Goal: Find specific page/section: Find specific page/section

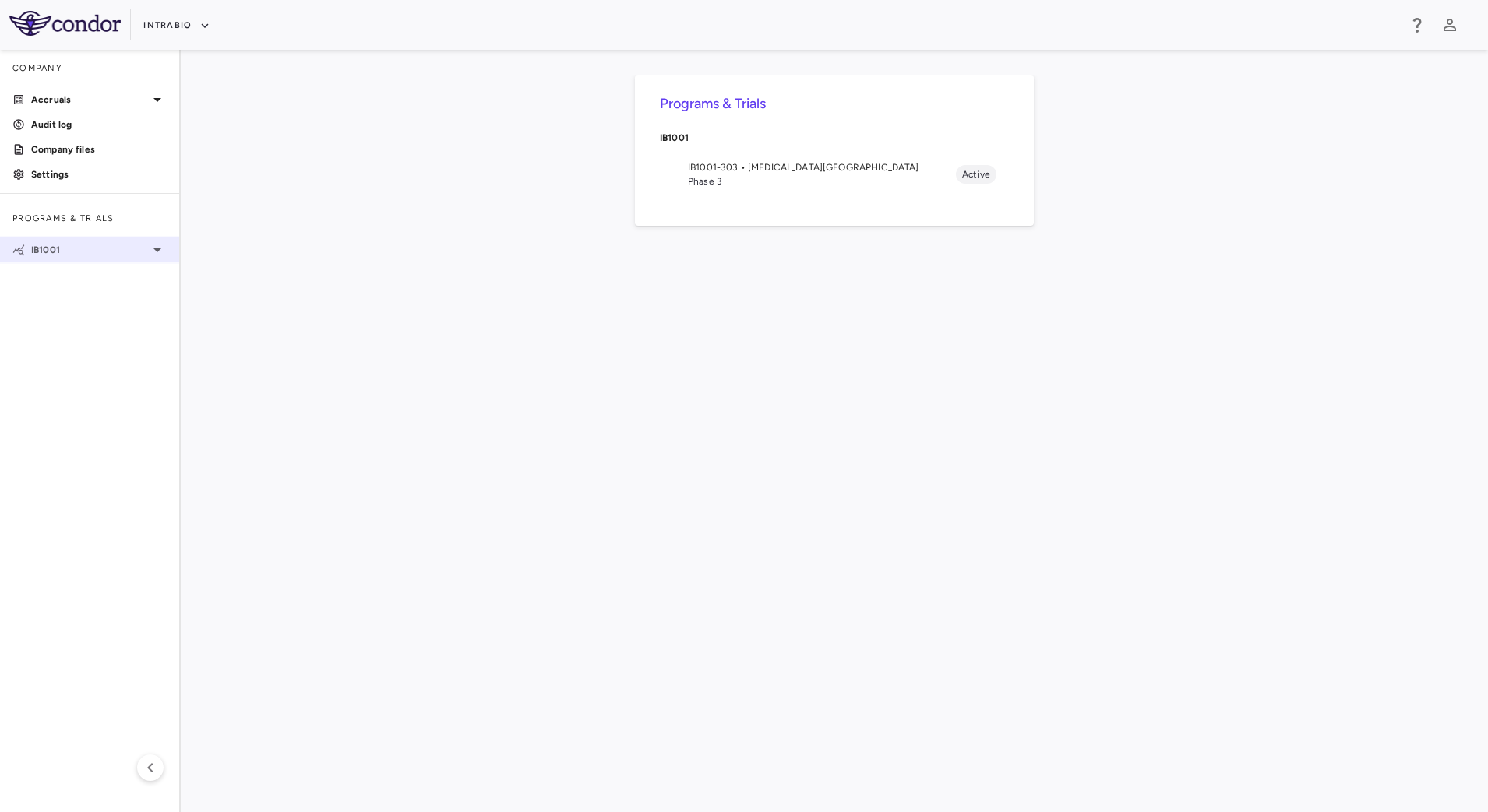
click at [52, 254] on p "IB1001" at bounding box center [90, 250] width 117 height 14
click at [56, 272] on span "IB1001-303 • [MEDICAL_DATA][GEOGRAPHIC_DATA]" at bounding box center [99, 275] width 135 height 14
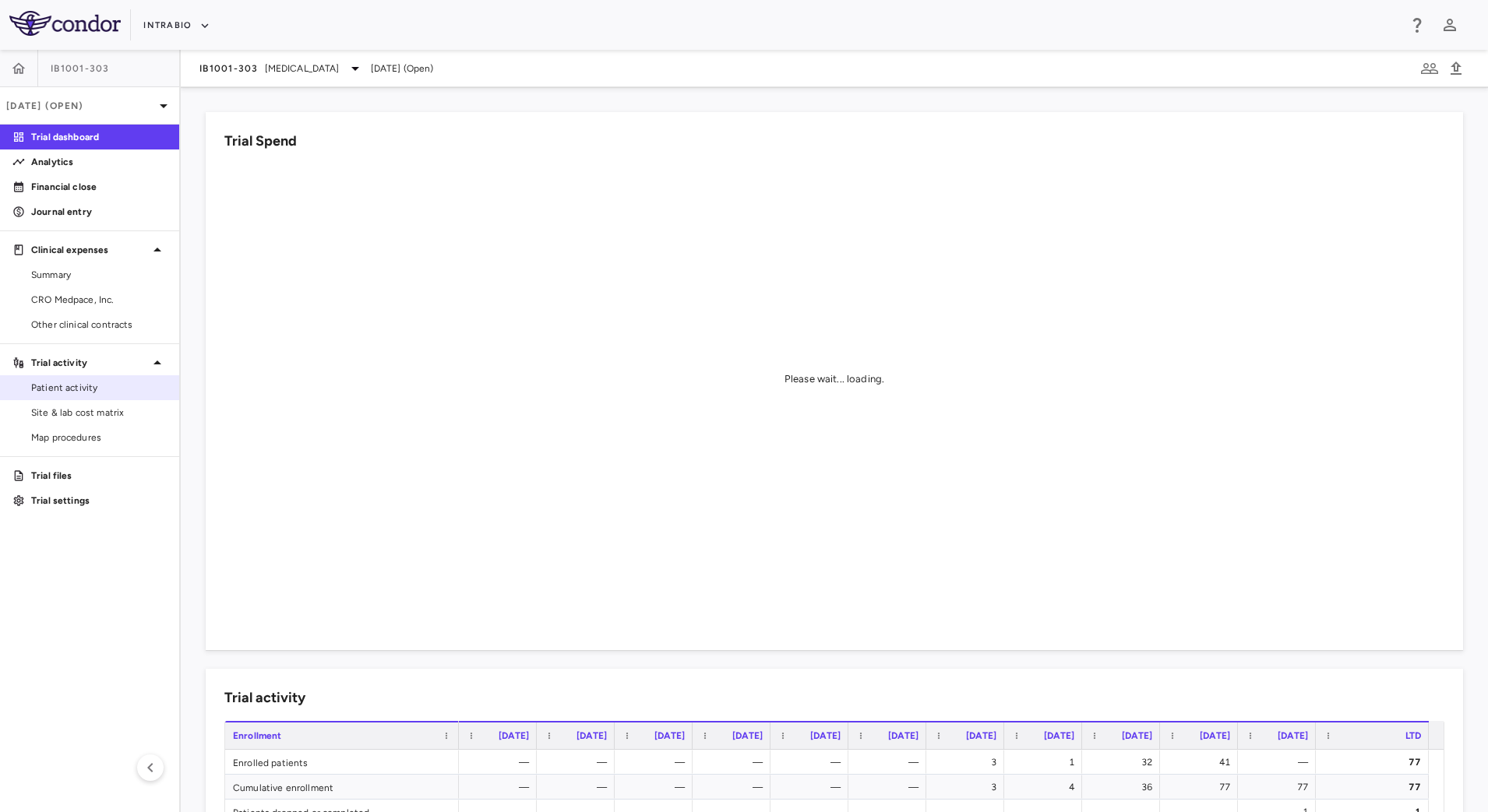
click at [104, 406] on span "Site & lab cost matrix" at bounding box center [99, 413] width 135 height 14
